Goal: Task Accomplishment & Management: Manage account settings

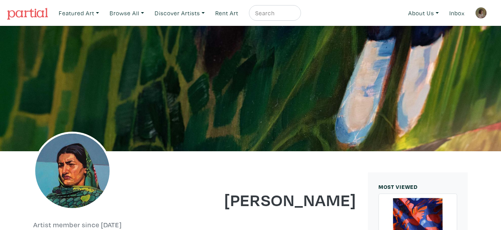
click at [276, 11] on input "text" at bounding box center [274, 13] width 39 height 10
type input "sophie sa"
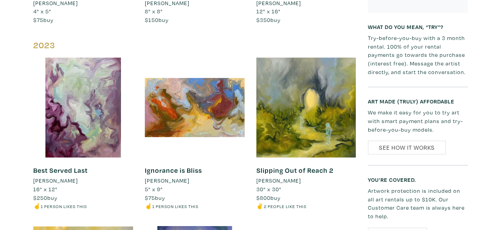
scroll to position [967, 0]
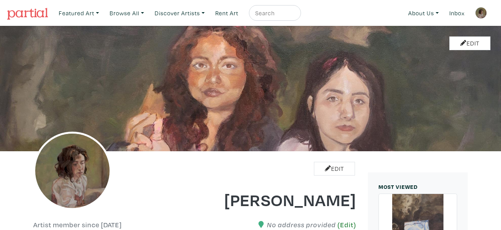
click at [350, 221] on link "(Edit)" at bounding box center [347, 225] width 19 height 8
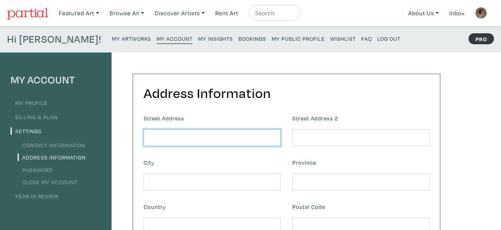
click at [244, 143] on input "text" at bounding box center [212, 137] width 137 height 17
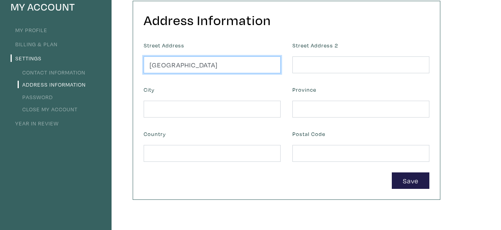
scroll to position [71, 0]
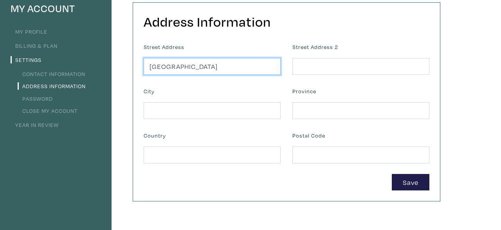
type input "Toronto"
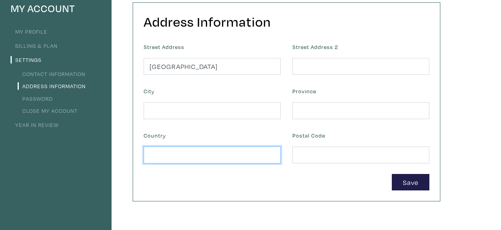
click at [253, 158] on input "text" at bounding box center [212, 155] width 137 height 17
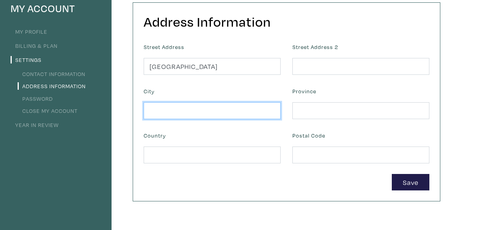
click at [241, 109] on input "text" at bounding box center [212, 110] width 137 height 17
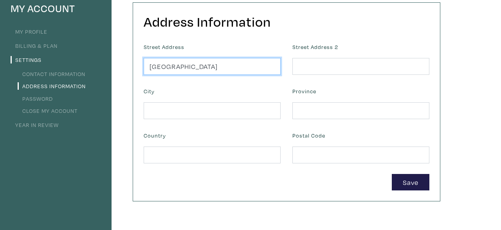
drag, startPoint x: 198, startPoint y: 70, endPoint x: 121, endPoint y: 68, distance: 77.2
click at [144, 68] on input "Toronto" at bounding box center [212, 66] width 137 height 17
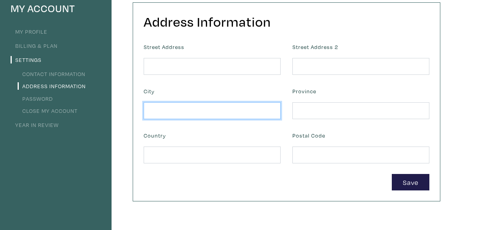
click at [192, 113] on input "text" at bounding box center [212, 110] width 137 height 17
type input "Toronto"
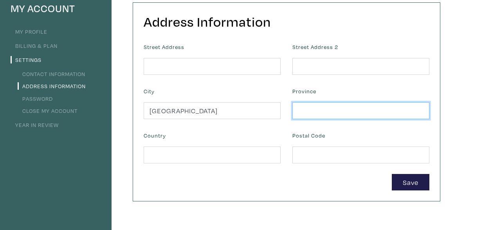
click at [313, 114] on input "text" at bounding box center [361, 110] width 137 height 17
type input "P"
type input "Ontario"
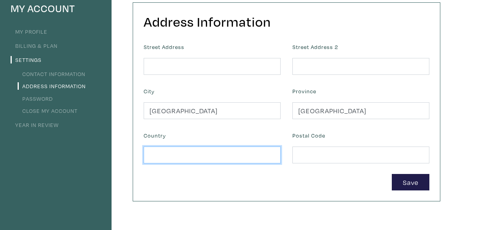
click at [231, 159] on input "text" at bounding box center [212, 155] width 137 height 17
type input "Canada"
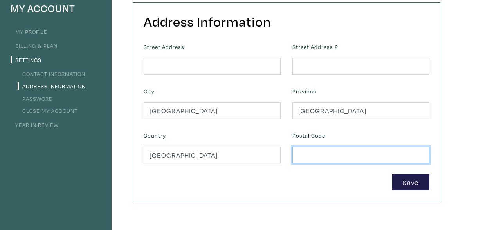
click at [319, 147] on input "text" at bounding box center [361, 155] width 137 height 17
type input "m"
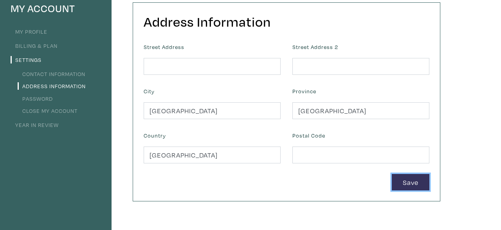
click at [421, 180] on button "Save" at bounding box center [411, 182] width 38 height 17
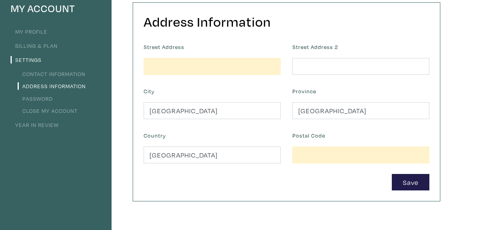
click at [355, 165] on form "Street Address Street Address 2 City Toronto Province Ontario Country Canada Po…" at bounding box center [287, 116] width 298 height 150
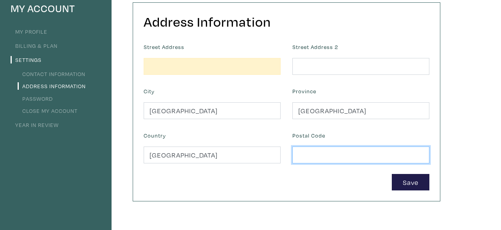
click at [347, 159] on input "text" at bounding box center [361, 155] width 137 height 17
type input "m5b1g7"
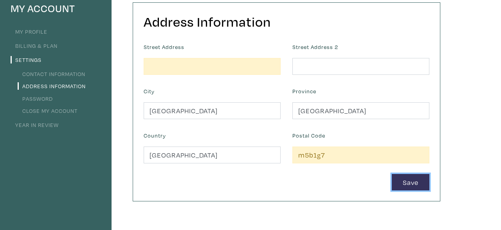
click at [410, 183] on button "Save" at bounding box center [411, 182] width 38 height 17
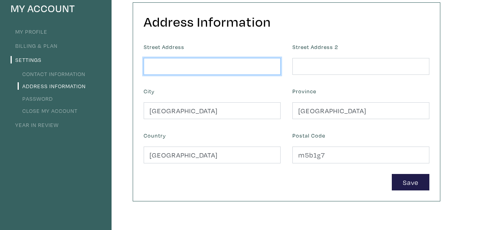
click at [250, 70] on input "text" at bounding box center [212, 66] width 137 height 17
type input "96 gerrard st e"
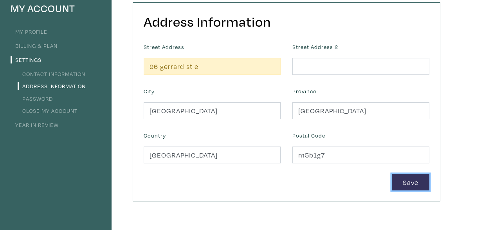
click at [404, 175] on button "Save" at bounding box center [411, 182] width 38 height 17
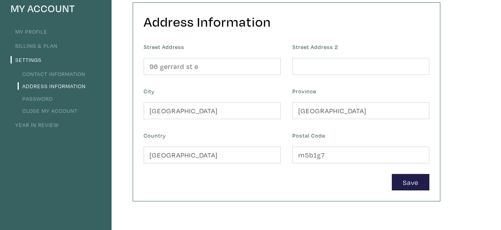
click at [77, 72] on link "Contact Information" at bounding box center [52, 73] width 68 height 7
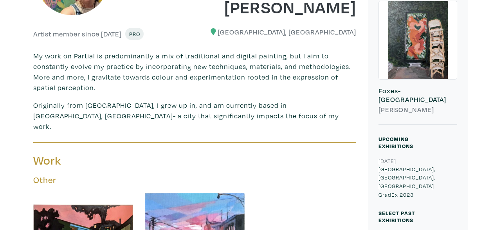
scroll to position [216, 0]
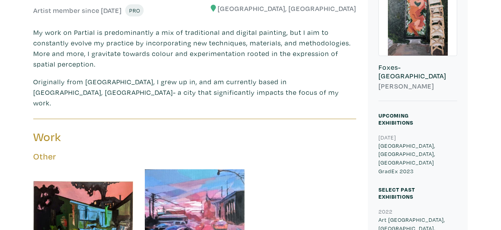
click at [344, 4] on h6 "Toronto, ON" at bounding box center [279, 8] width 156 height 9
click at [325, 11] on h6 "Toronto, ON" at bounding box center [279, 8] width 156 height 9
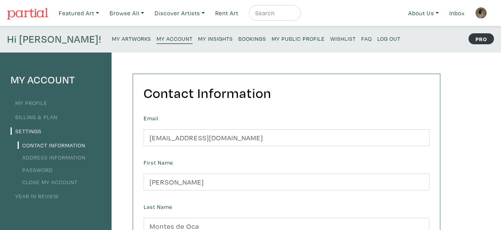
click at [484, 12] on img at bounding box center [482, 13] width 12 height 12
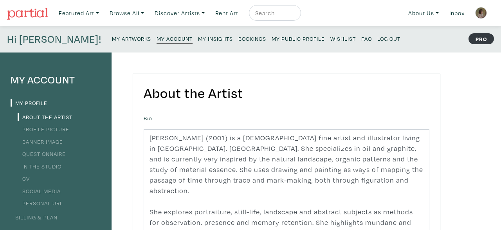
click at [272, 36] on small "My Public Profile" at bounding box center [298, 38] width 53 height 7
click at [239, 37] on small "Bookings" at bounding box center [253, 38] width 28 height 7
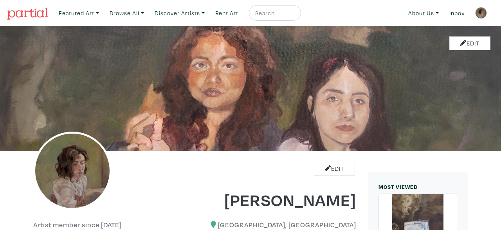
scroll to position [216, 0]
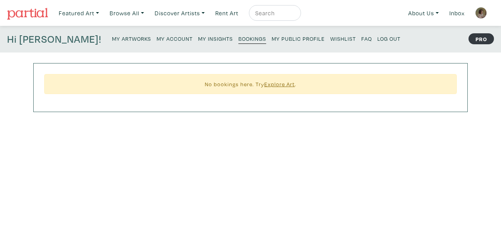
click at [198, 42] on small "My Insights" at bounding box center [215, 38] width 35 height 7
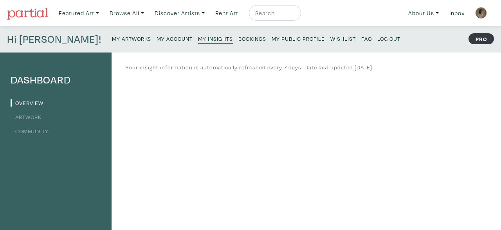
click at [277, 39] on small "My Public Profile" at bounding box center [298, 38] width 53 height 7
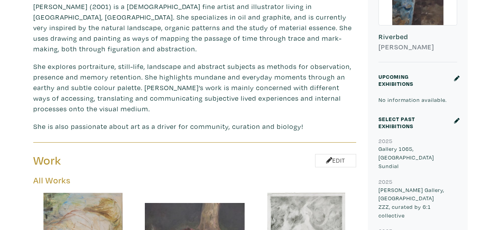
scroll to position [252, 0]
